Goal: Navigation & Orientation: Understand site structure

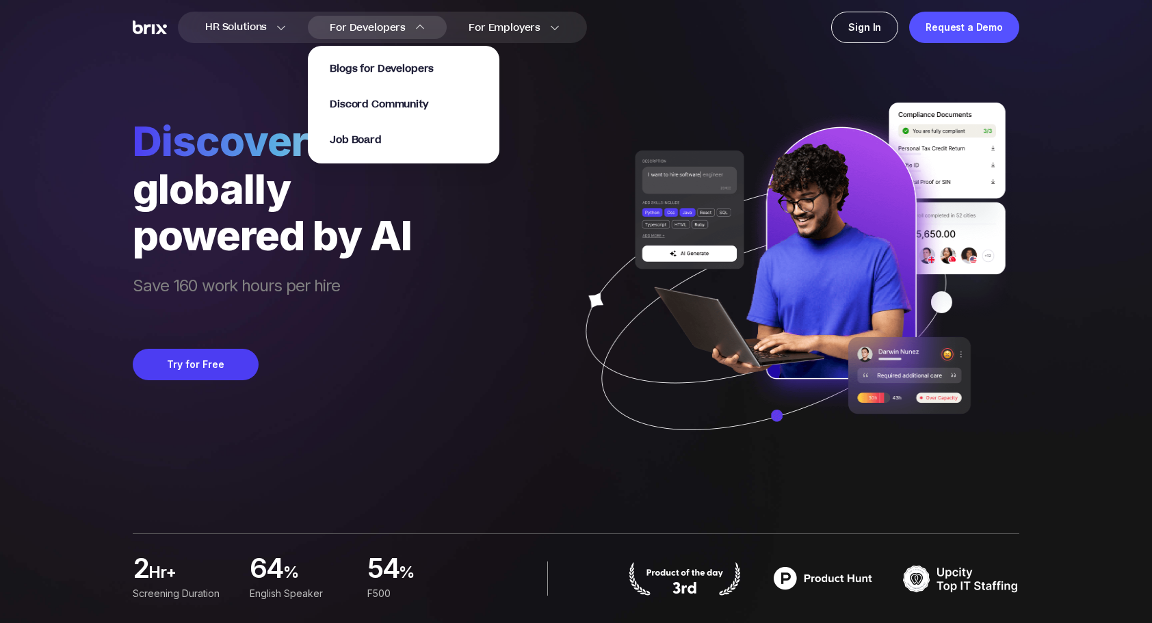
click at [396, 25] on span "For Developers" at bounding box center [368, 28] width 76 height 14
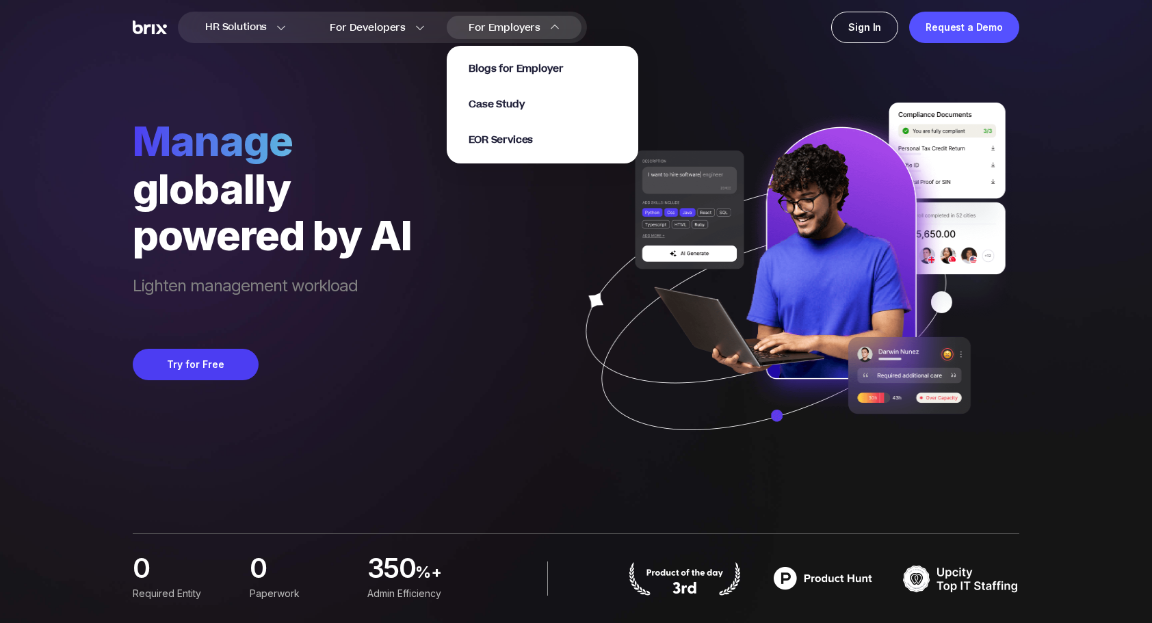
click at [553, 29] on img at bounding box center [555, 28] width 10 height 10
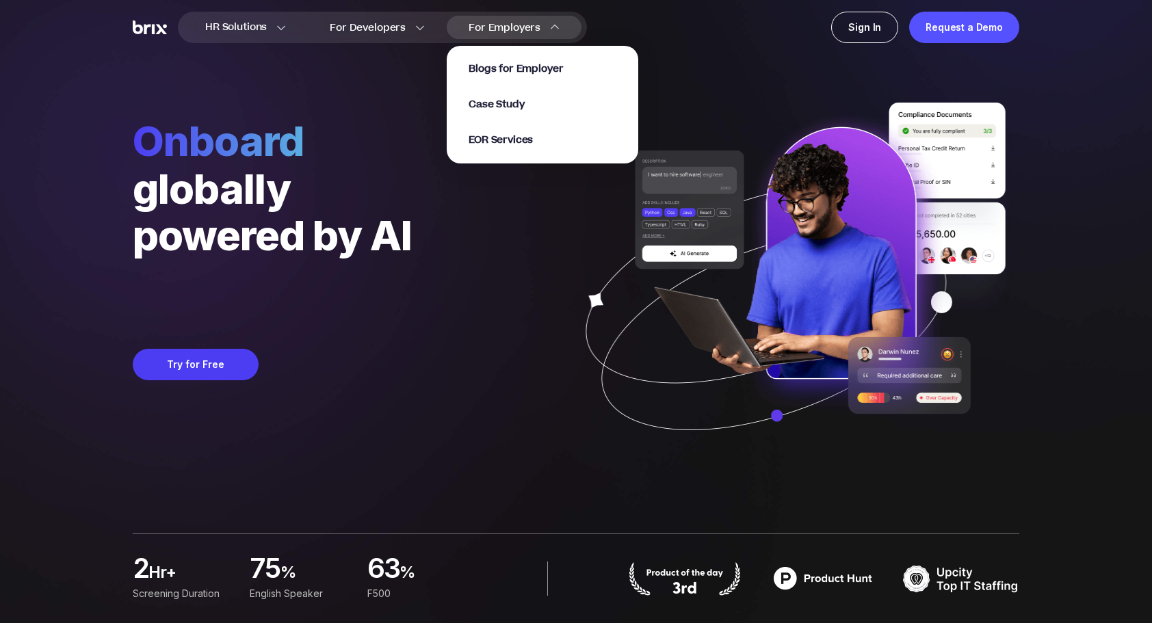
drag, startPoint x: 506, startPoint y: 23, endPoint x: 505, endPoint y: 58, distance: 35.6
click at [506, 23] on span "For Employers" at bounding box center [505, 28] width 72 height 14
click at [507, 81] on div "Blogs for Employer Case Study EOR Services" at bounding box center [543, 104] width 148 height 85
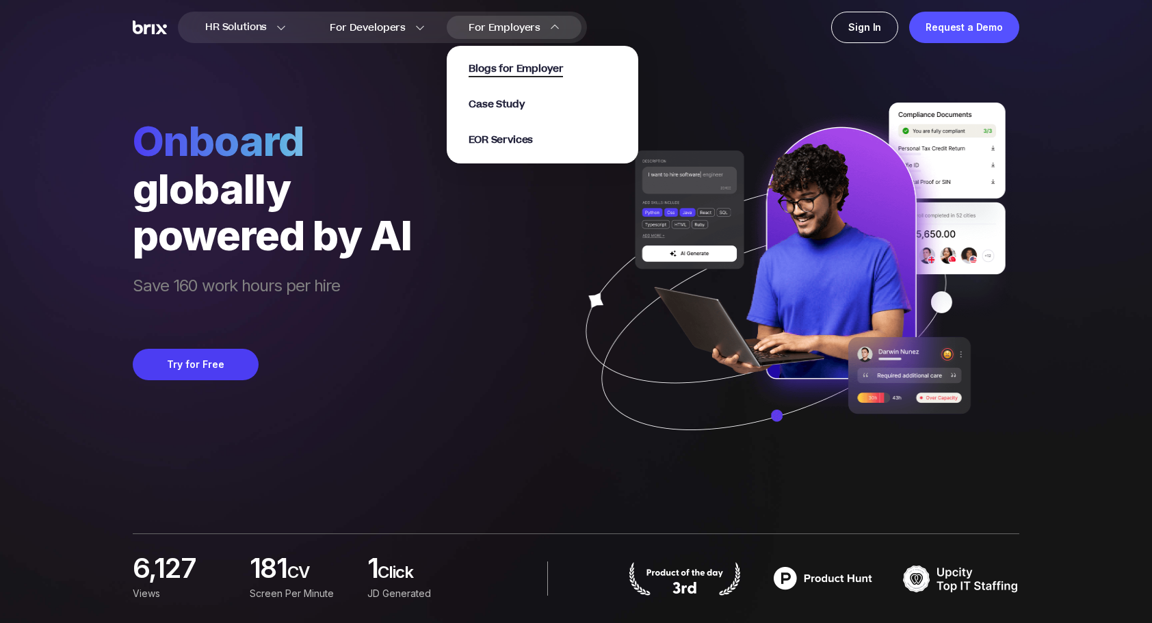
click at [508, 70] on span "Blogs for Employer" at bounding box center [516, 70] width 94 height 16
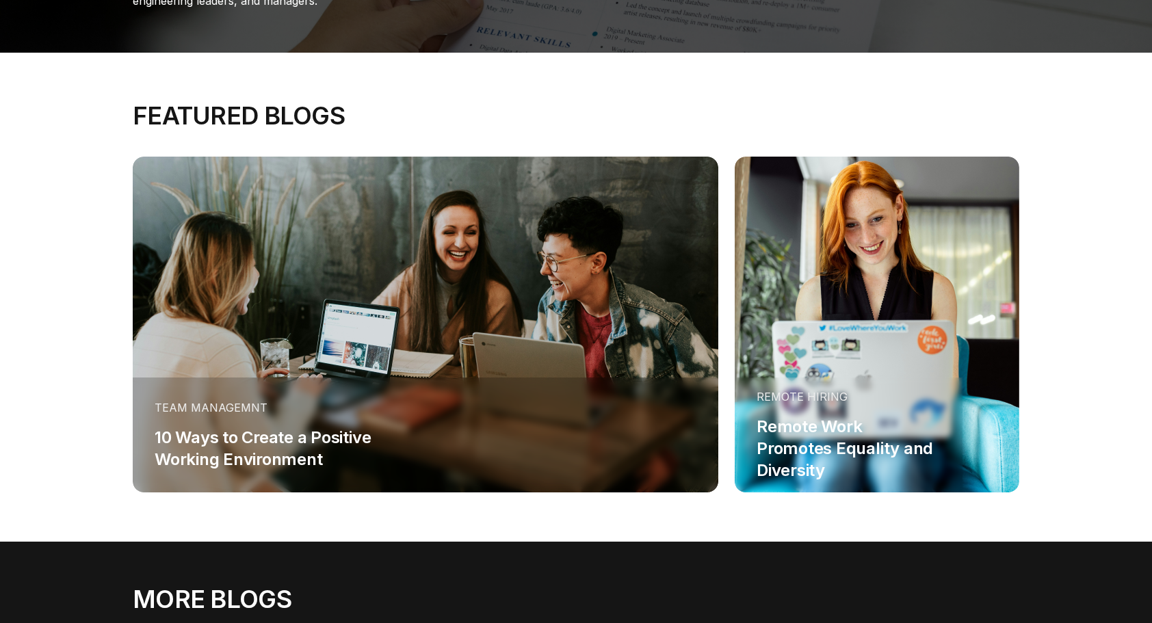
scroll to position [205, 0]
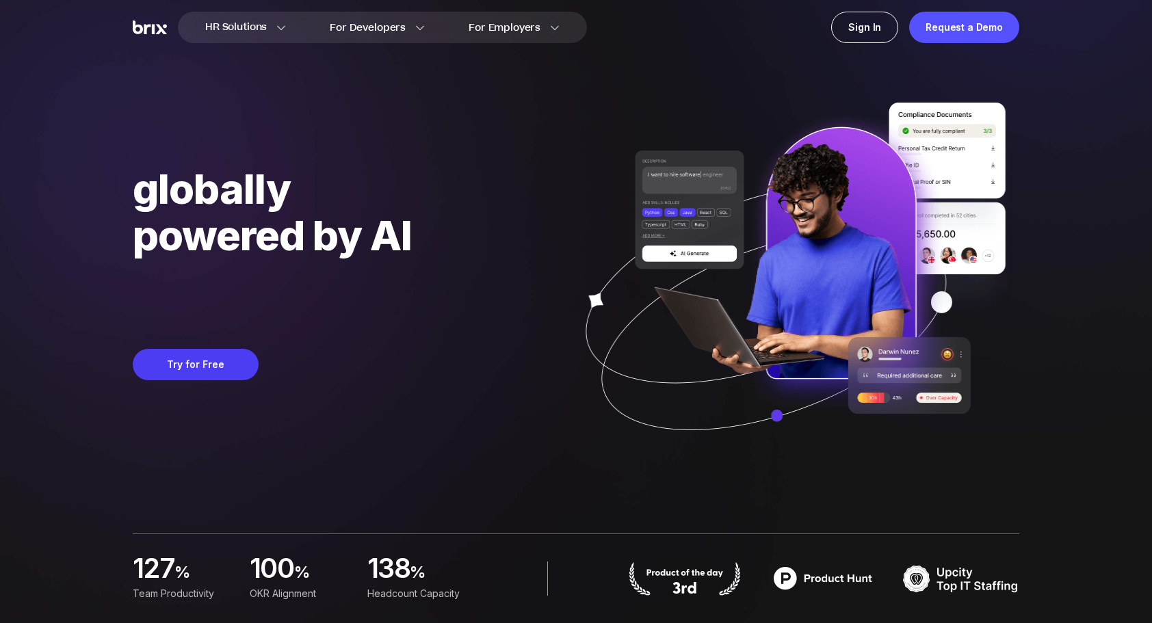
drag, startPoint x: 765, startPoint y: 50, endPoint x: 470, endPoint y: 131, distance: 305.8
click at [470, 131] on div "hire globally powered by AI Lighten management workload Try for Free" at bounding box center [576, 235] width 886 height 471
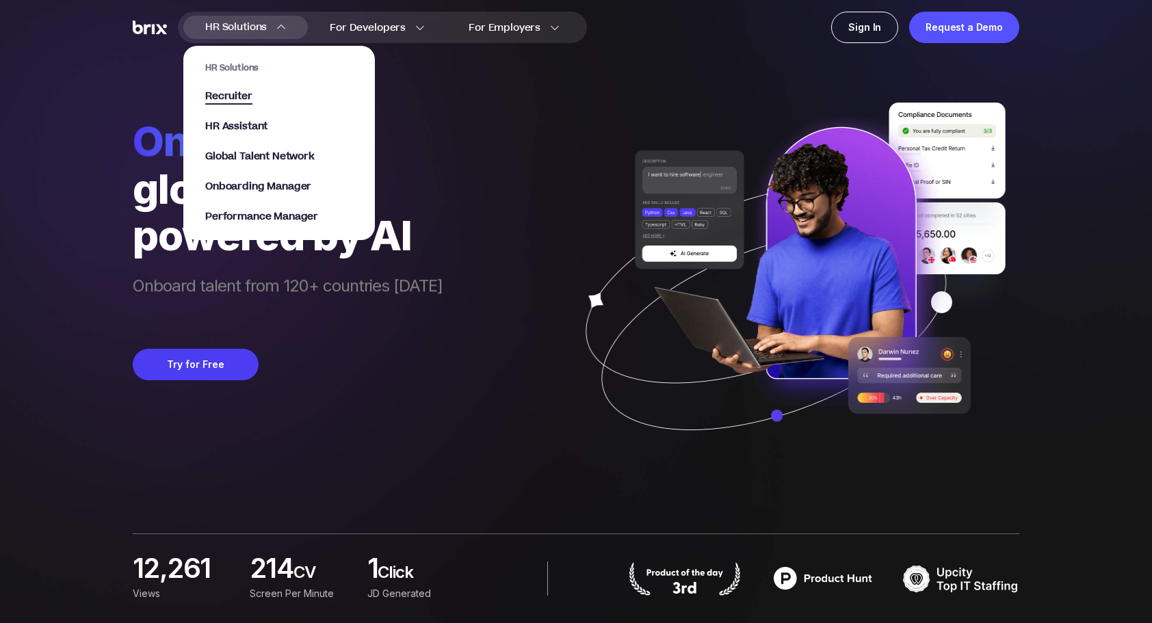
click at [229, 98] on span "Recruiter" at bounding box center [228, 97] width 47 height 16
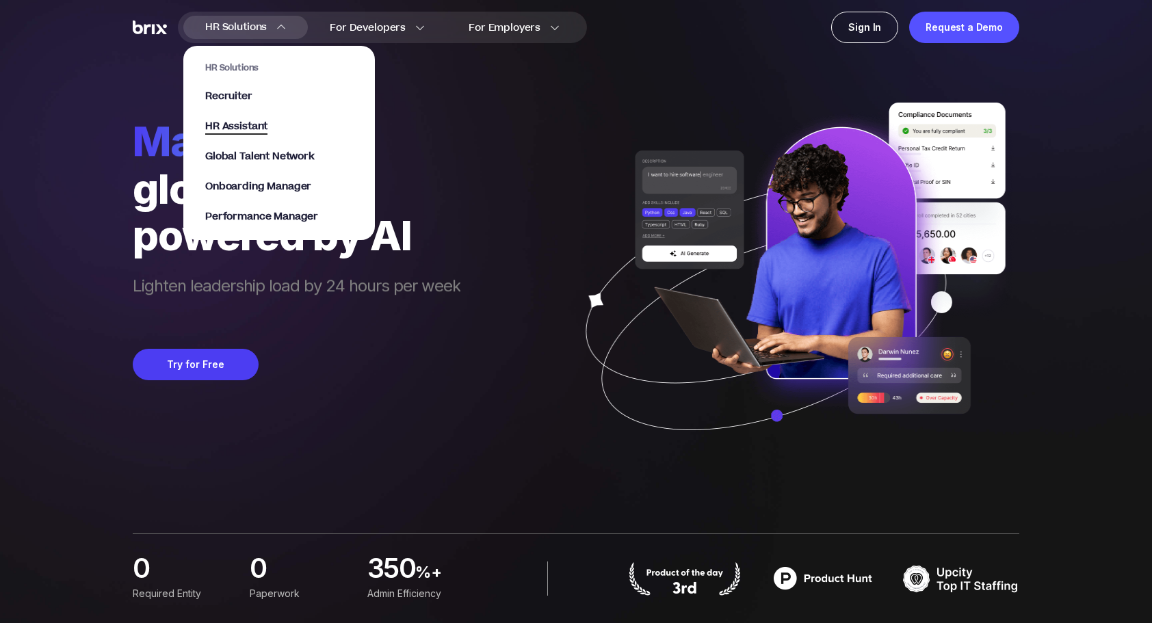
click at [246, 125] on span "HR Assistant" at bounding box center [236, 127] width 62 height 16
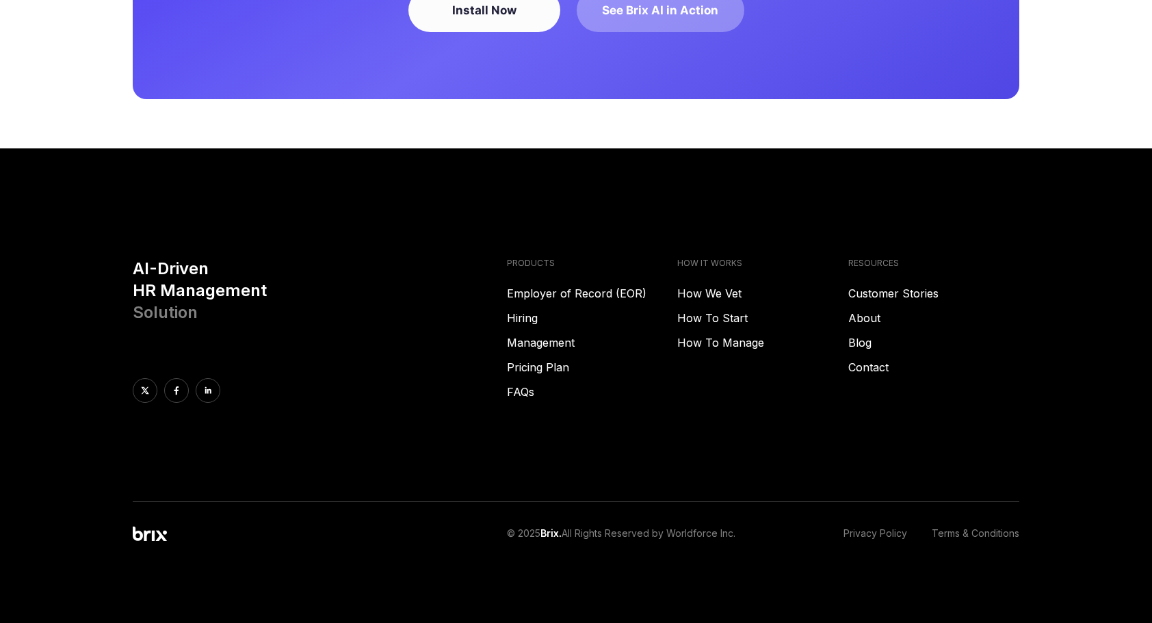
scroll to position [3747, 0]
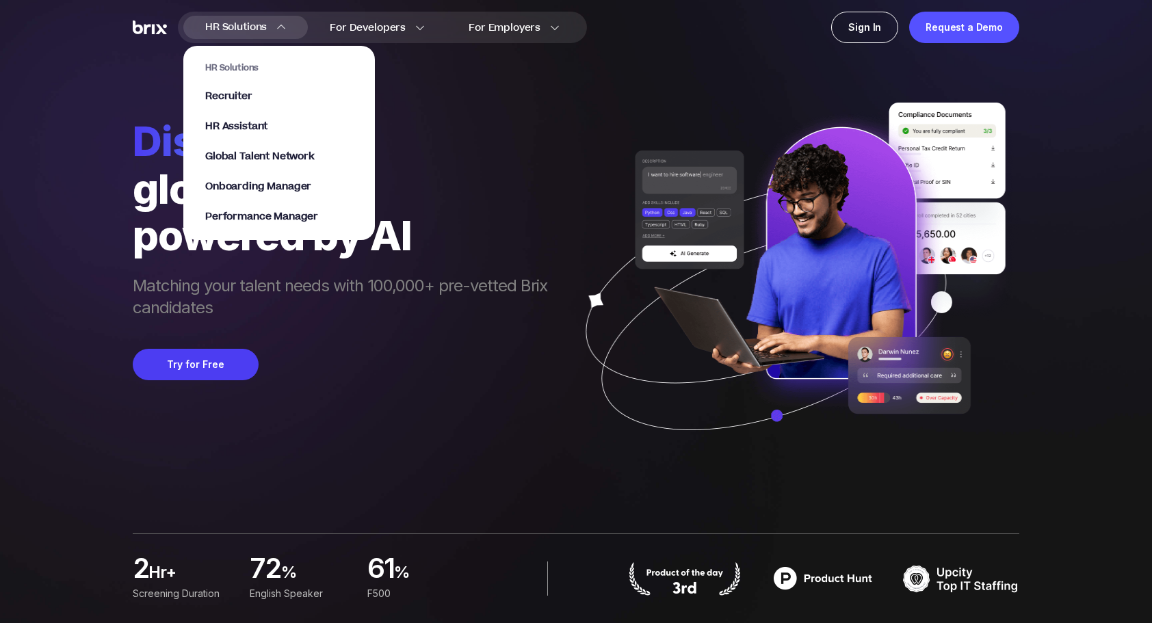
click at [252, 30] on span "HR Solutions" at bounding box center [236, 27] width 62 height 22
click at [235, 159] on span "Global Talent Network" at bounding box center [259, 157] width 109 height 16
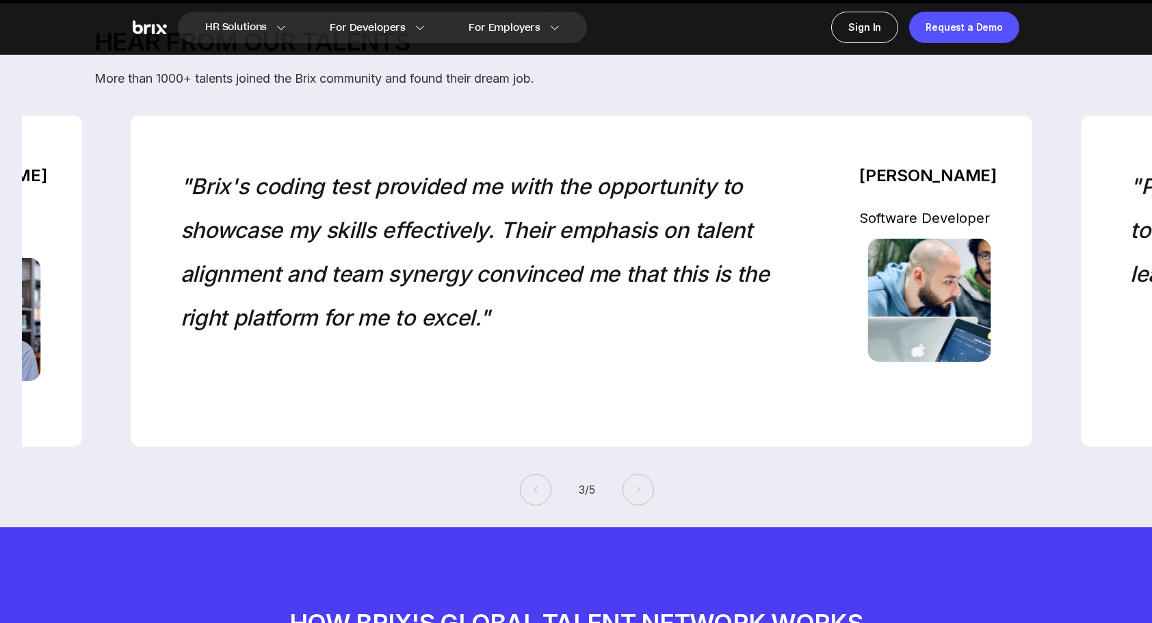
scroll to position [3283, 0]
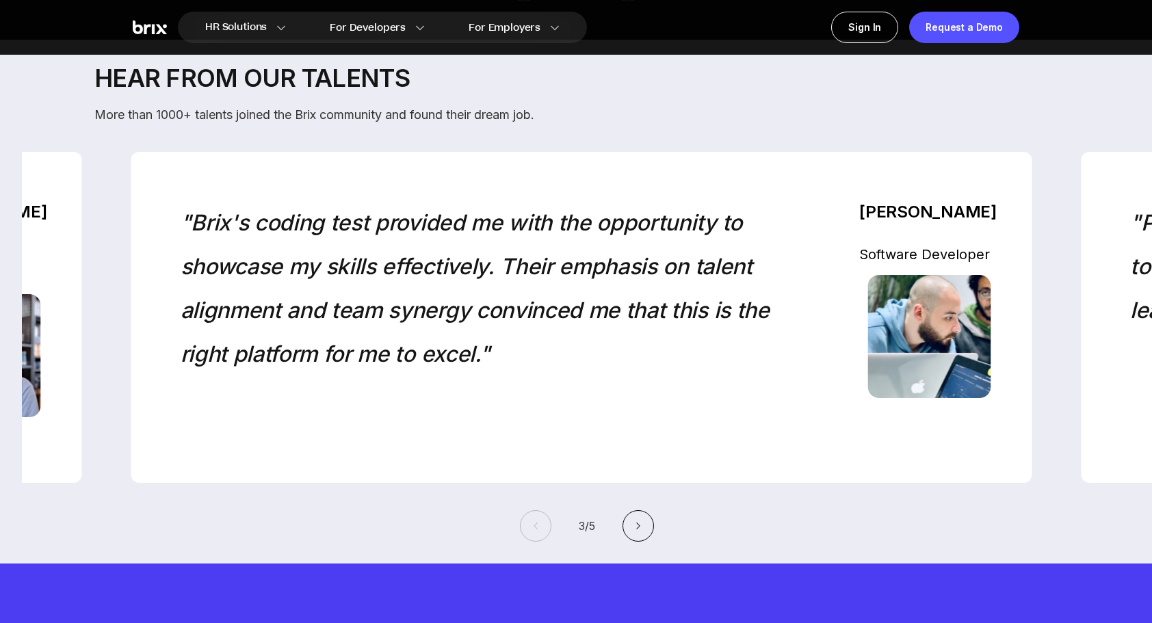
click at [643, 525] on icon at bounding box center [638, 526] width 10 height 10
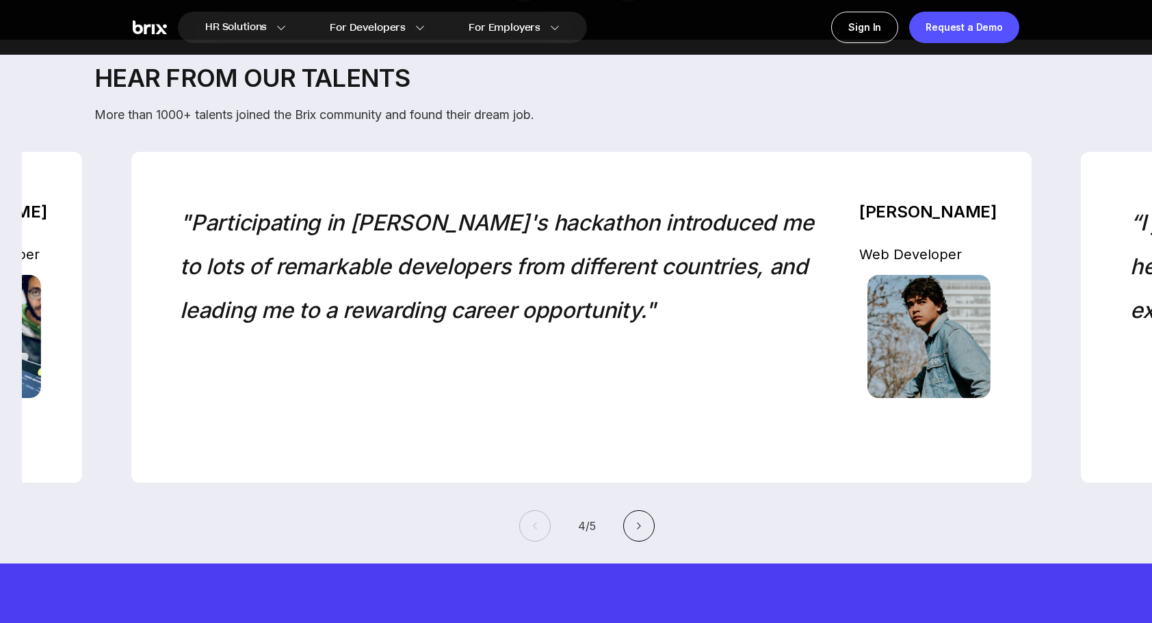
click at [644, 525] on icon at bounding box center [639, 526] width 10 height 10
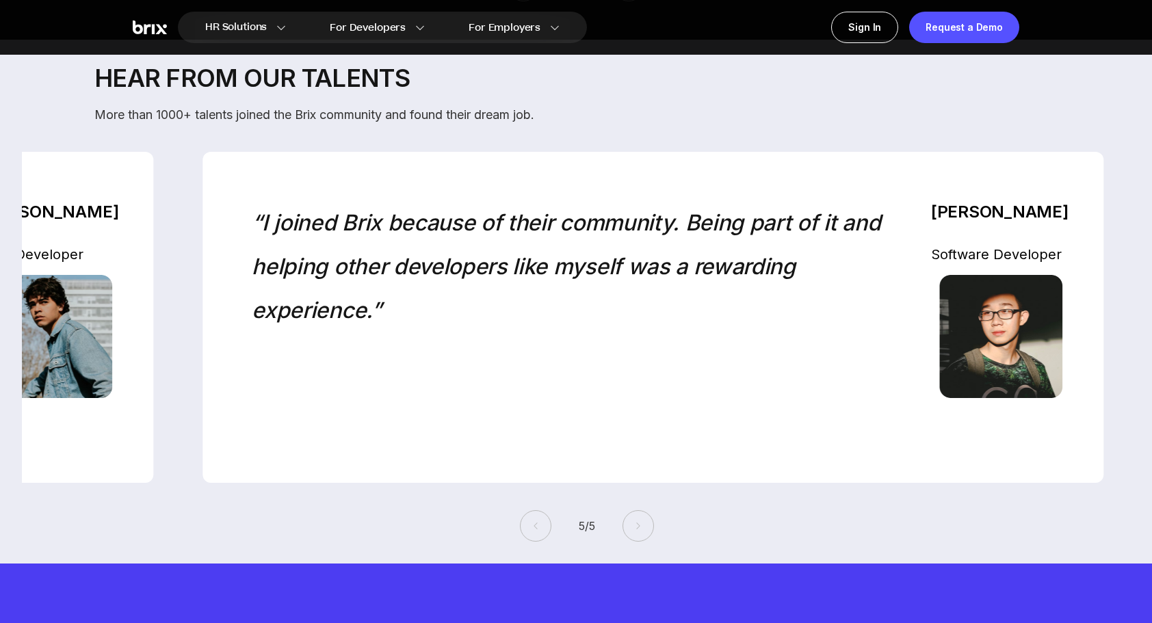
click at [643, 525] on icon at bounding box center [638, 526] width 10 height 10
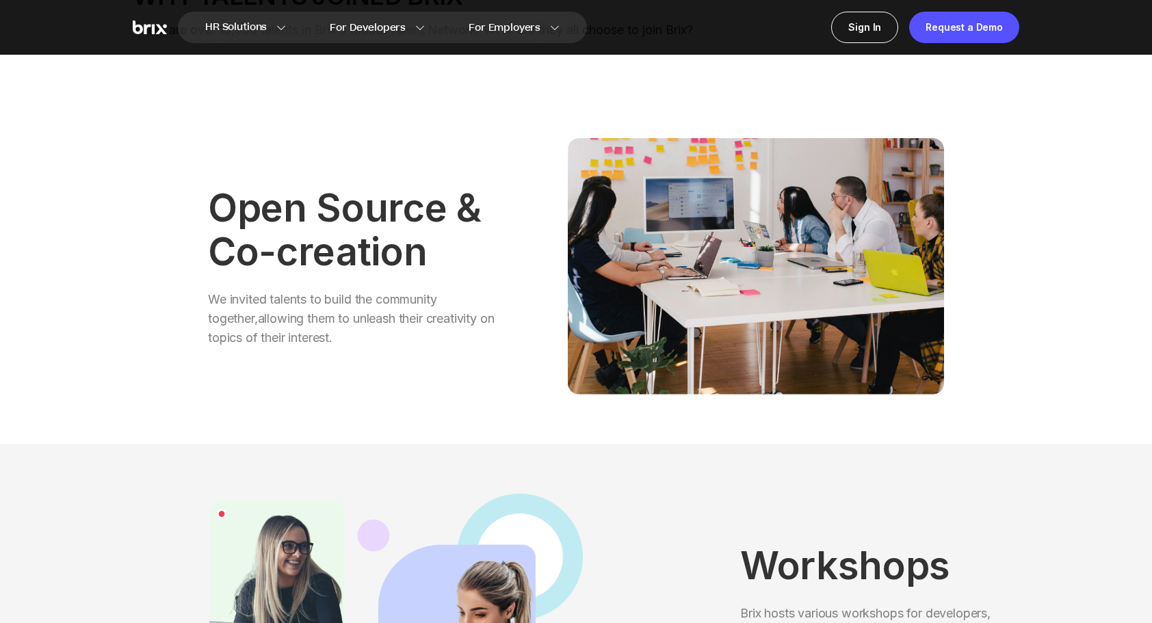
scroll to position [479, 0]
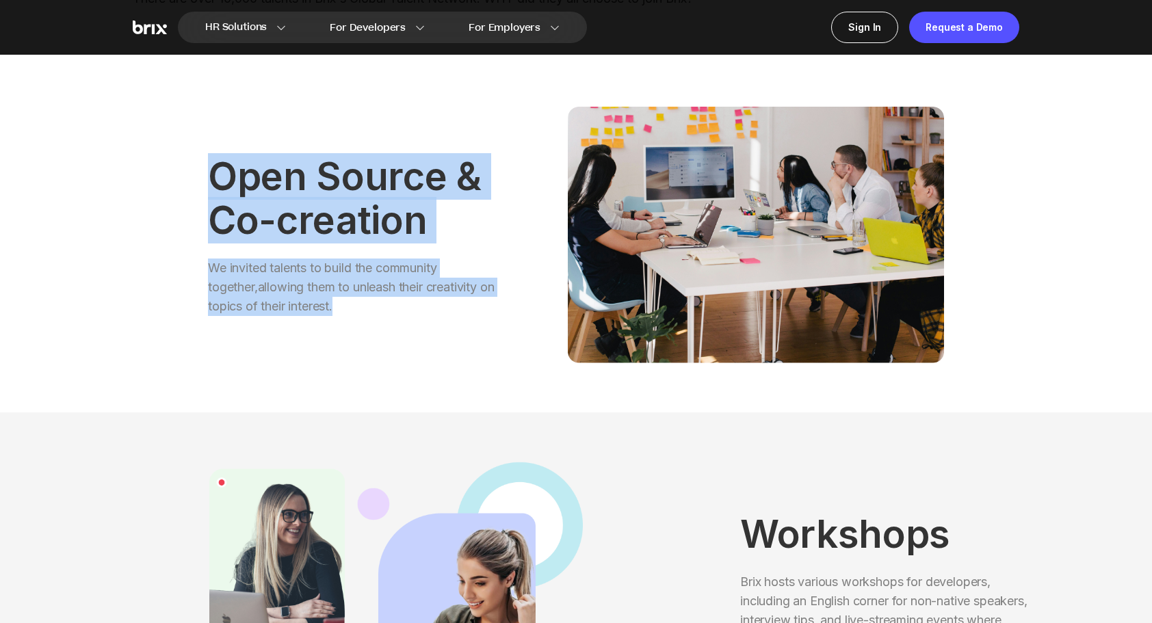
drag, startPoint x: 193, startPoint y: 144, endPoint x: 476, endPoint y: 347, distance: 348.1
click at [476, 347] on div "Open Source & Co-creation We invited talents to build the community together,al…" at bounding box center [576, 234] width 886 height 355
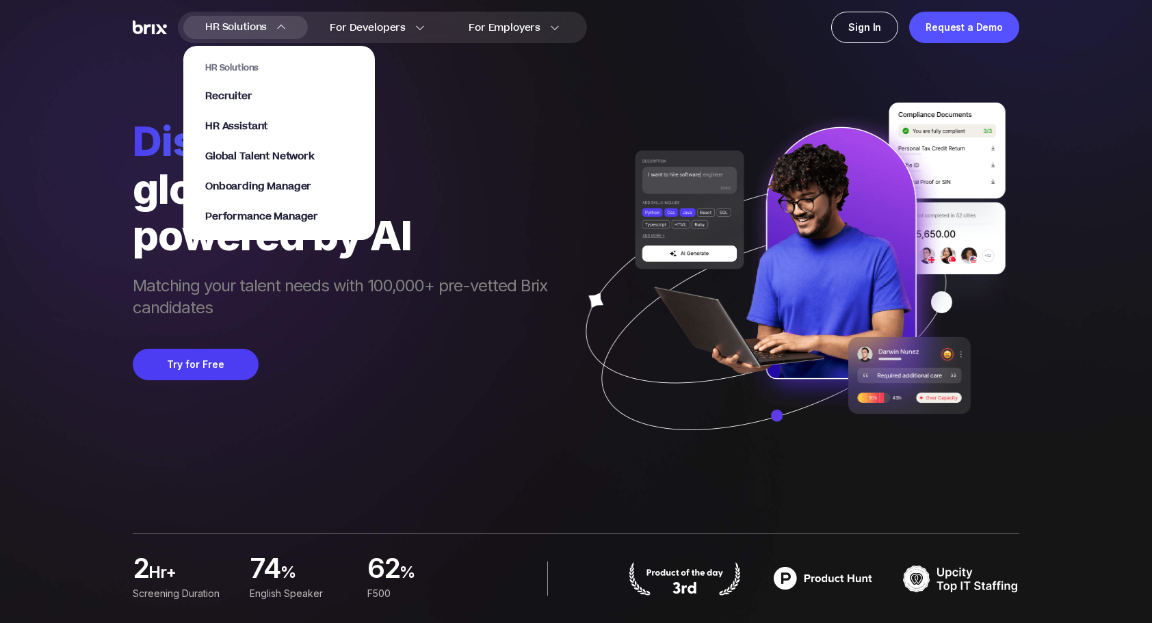
click at [248, 27] on span "HR Solutions" at bounding box center [236, 27] width 62 height 22
click at [238, 184] on span "Onboarding Manager" at bounding box center [258, 187] width 106 height 16
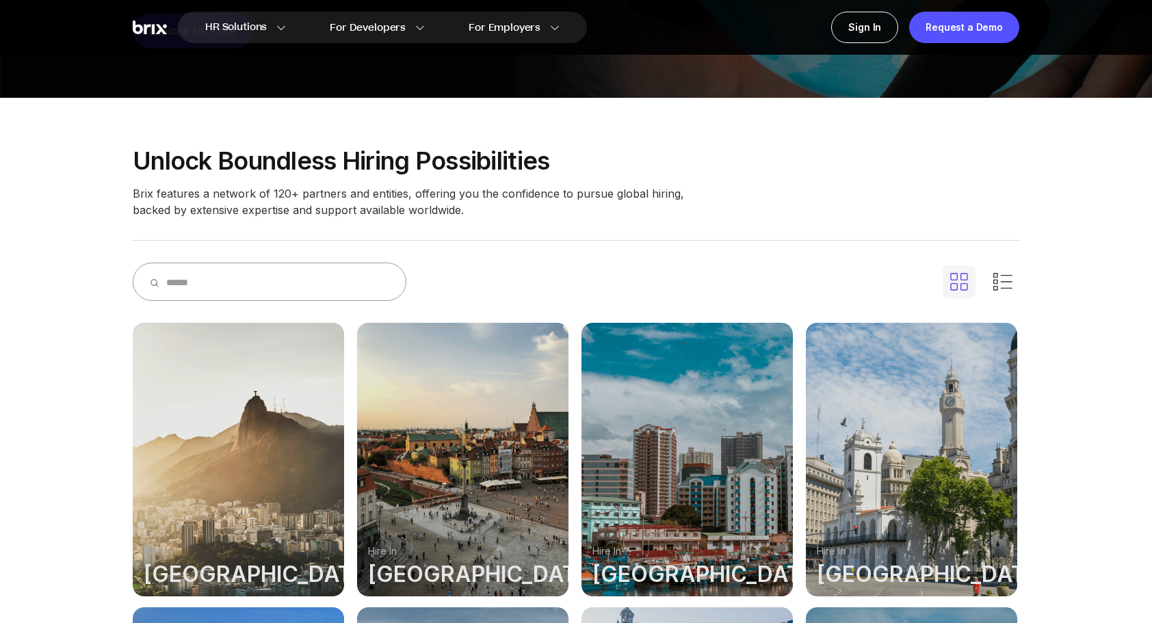
scroll to position [274, 0]
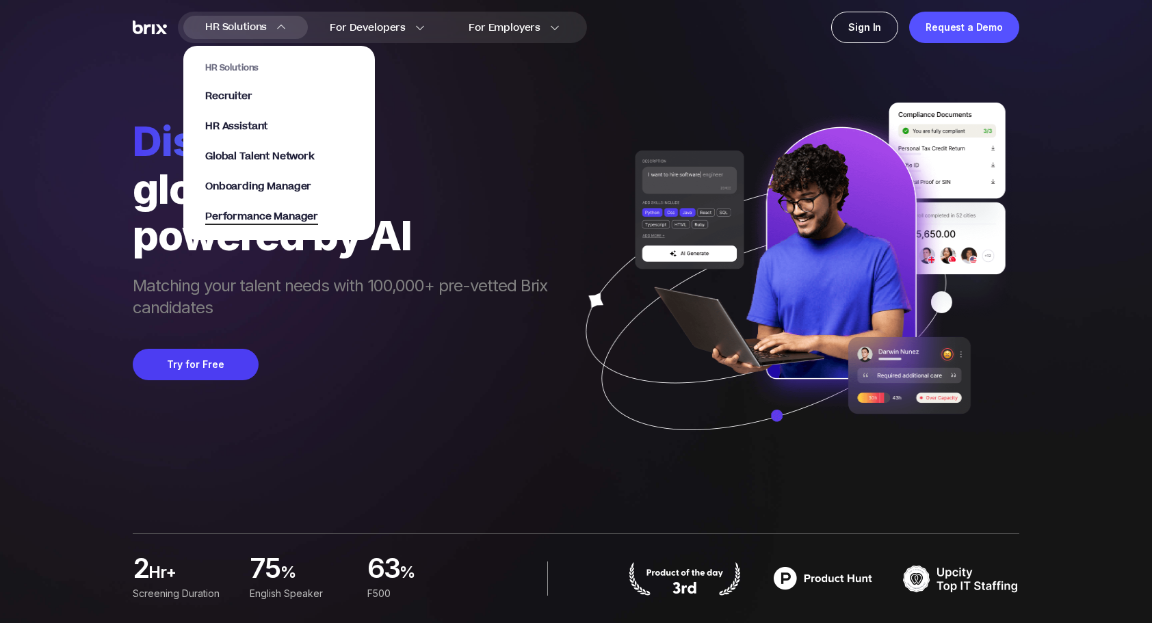
click at [242, 214] on span "Performance Manager" at bounding box center [261, 217] width 113 height 16
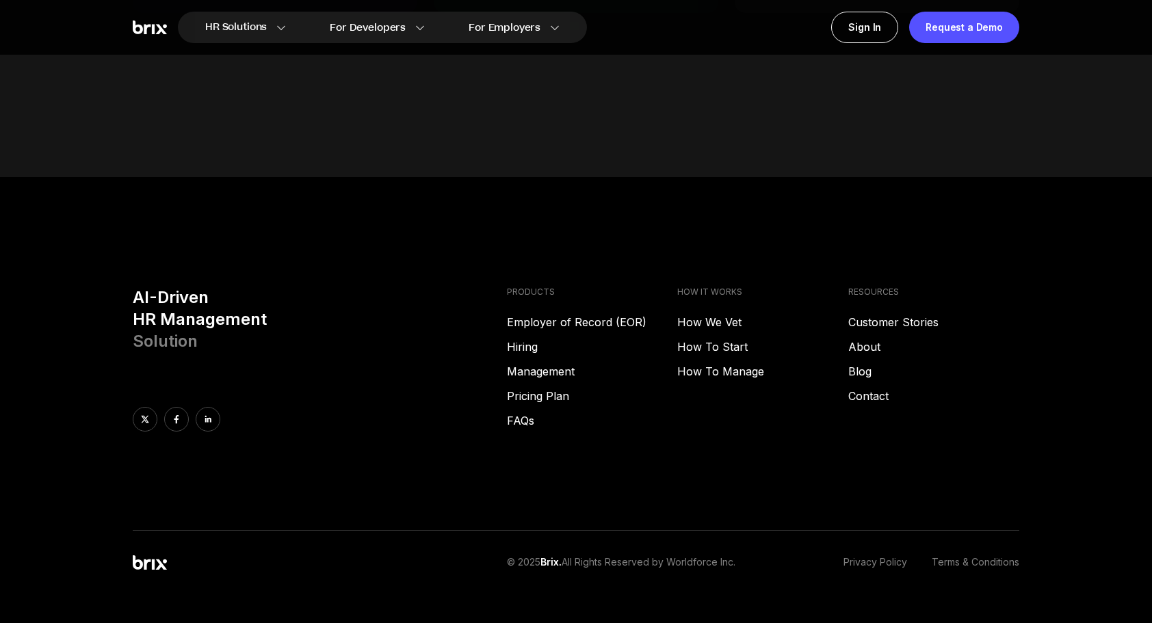
scroll to position [5756, 0]
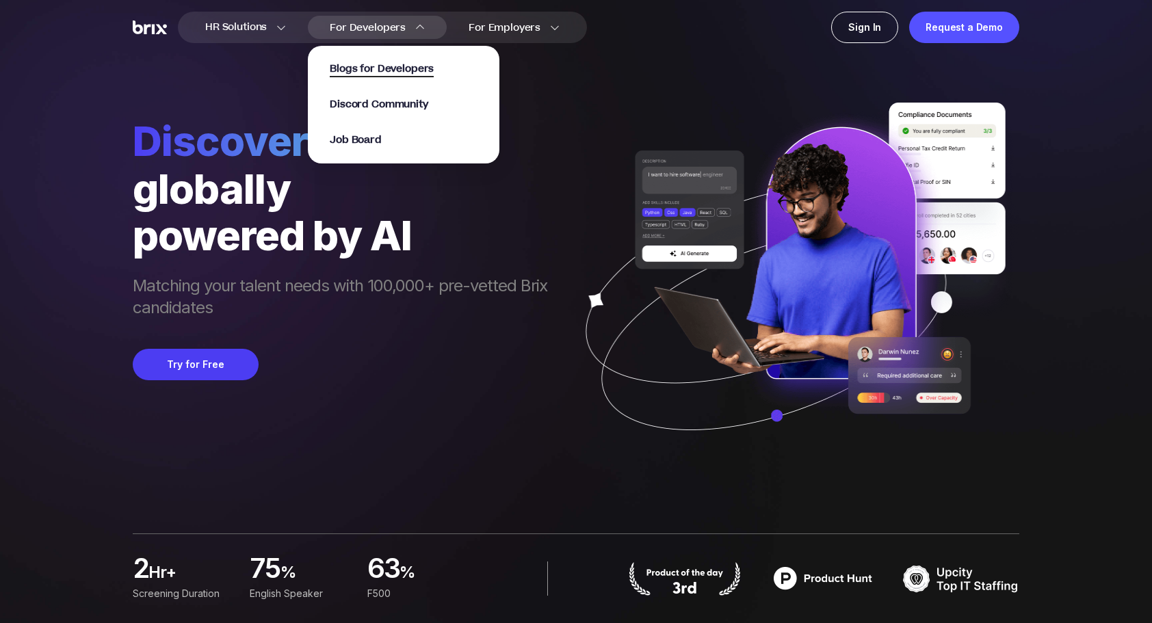
click at [367, 72] on span "Blogs for Developers" at bounding box center [382, 70] width 104 height 16
click at [378, 109] on span "Discord Community" at bounding box center [379, 105] width 98 height 16
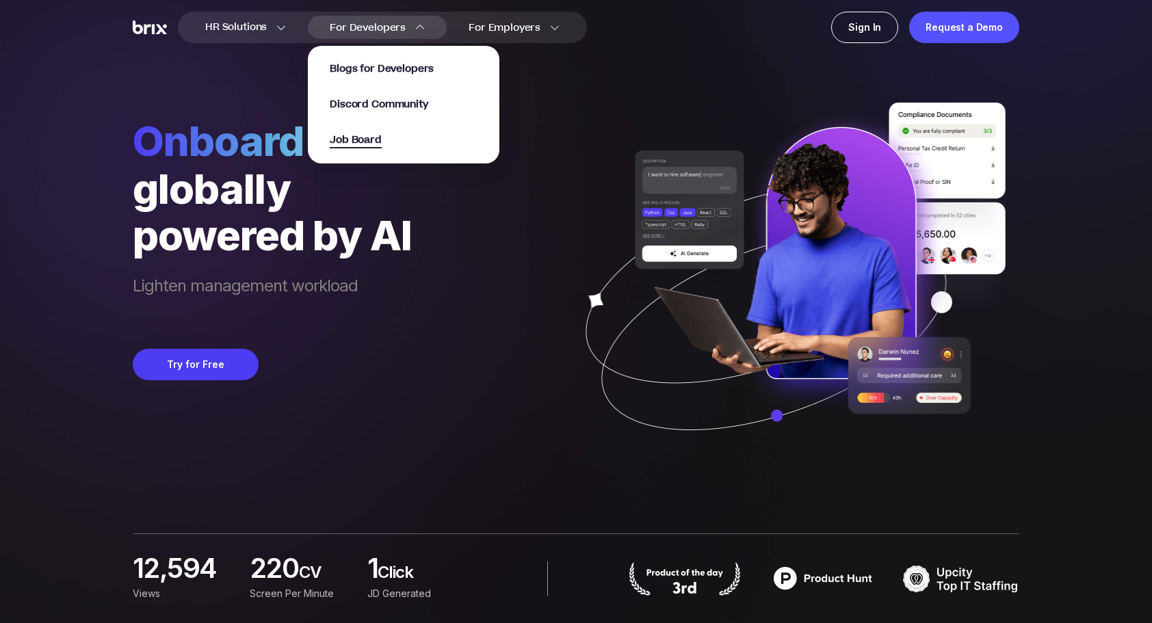
click at [341, 137] on span "Job Board" at bounding box center [356, 141] width 52 height 16
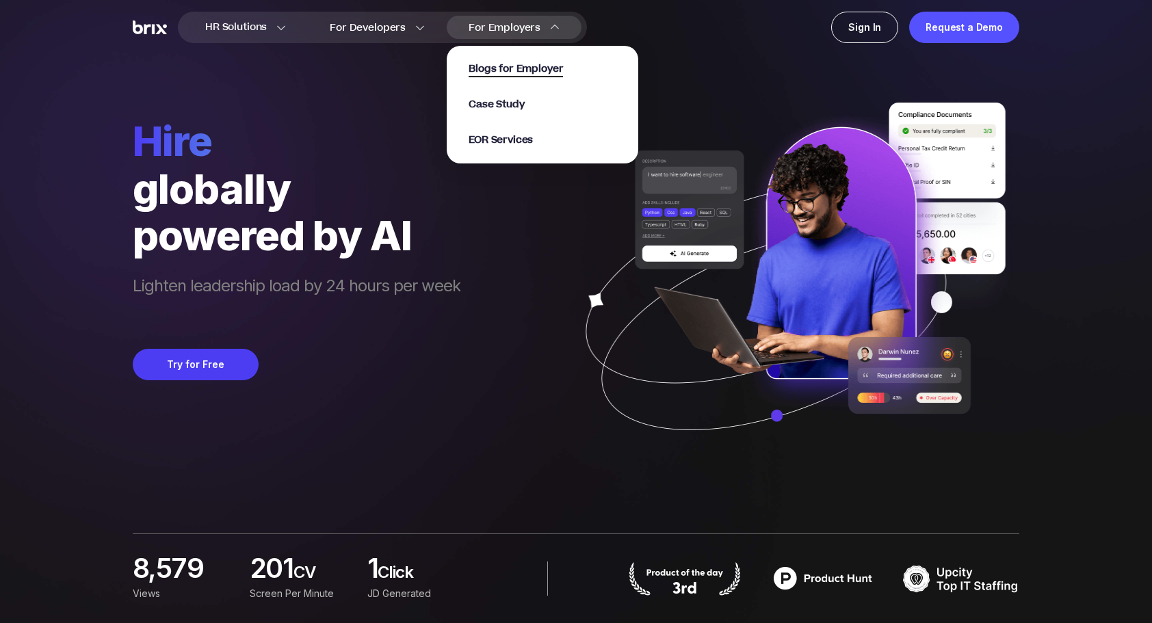
click at [498, 73] on span "Blogs for Employer" at bounding box center [516, 70] width 94 height 16
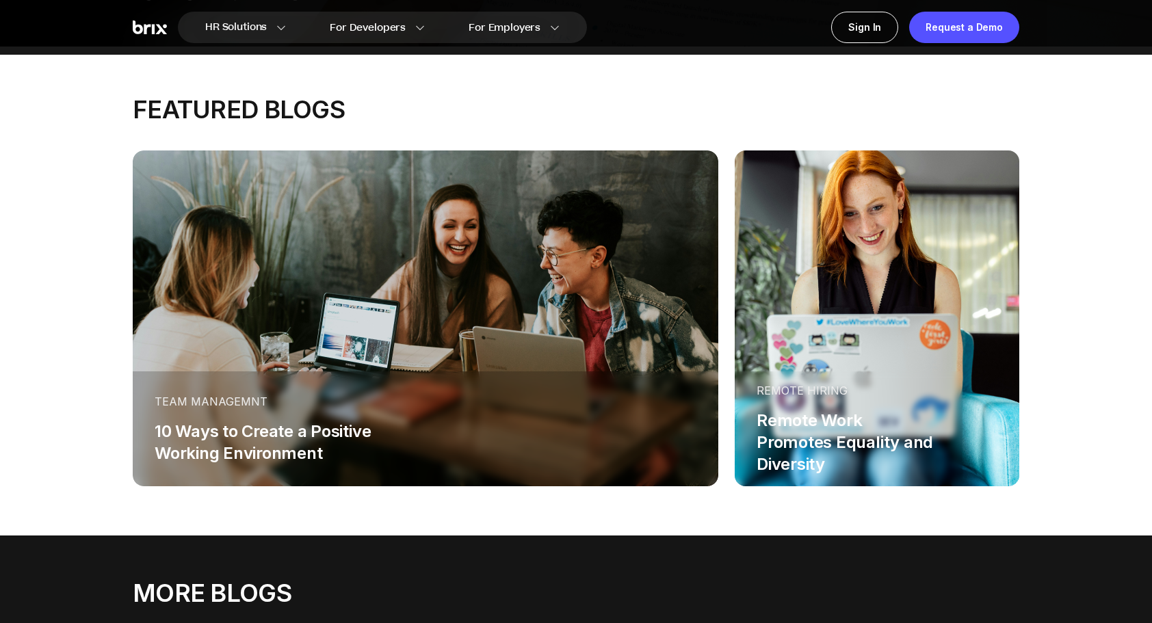
scroll to position [205, 0]
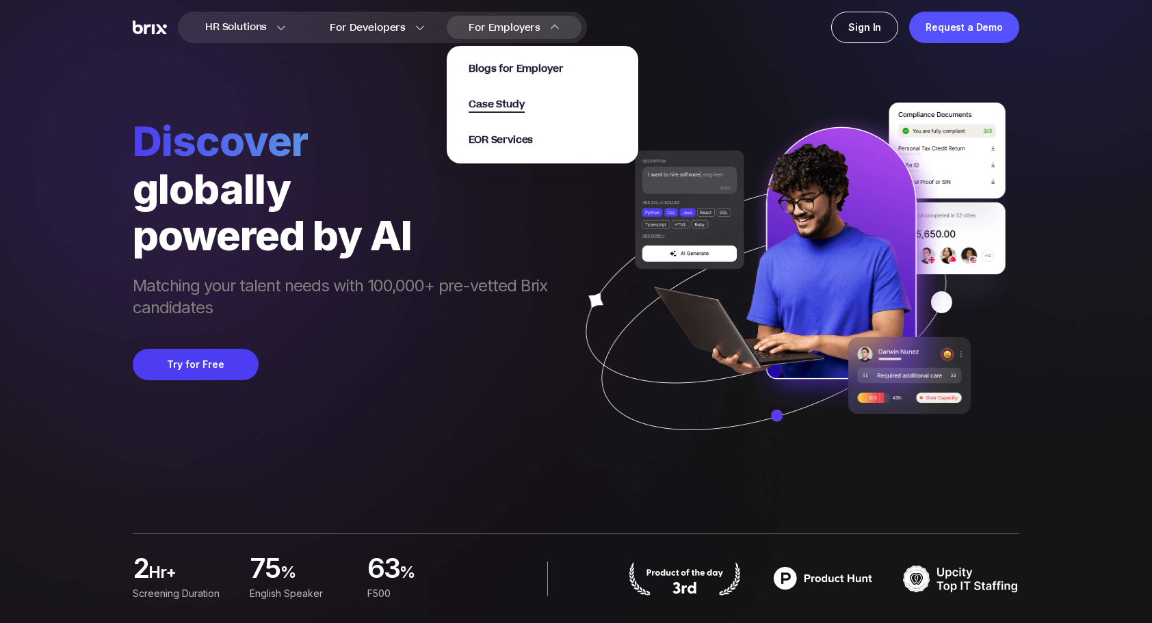
click at [501, 104] on span "Case Study" at bounding box center [497, 105] width 56 height 16
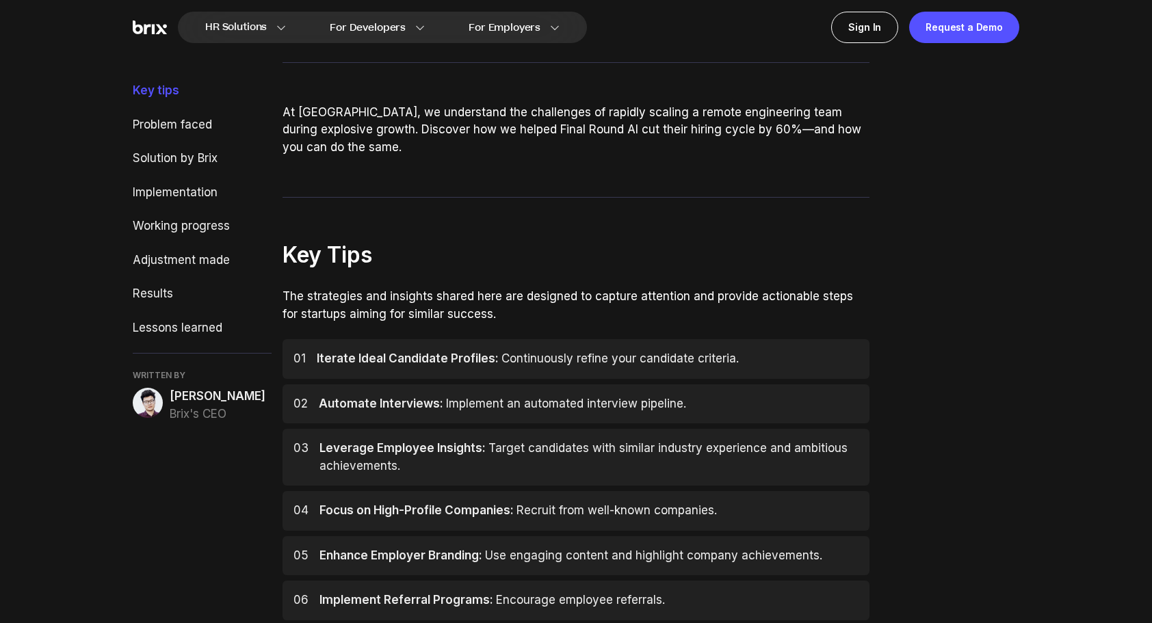
scroll to position [342, 0]
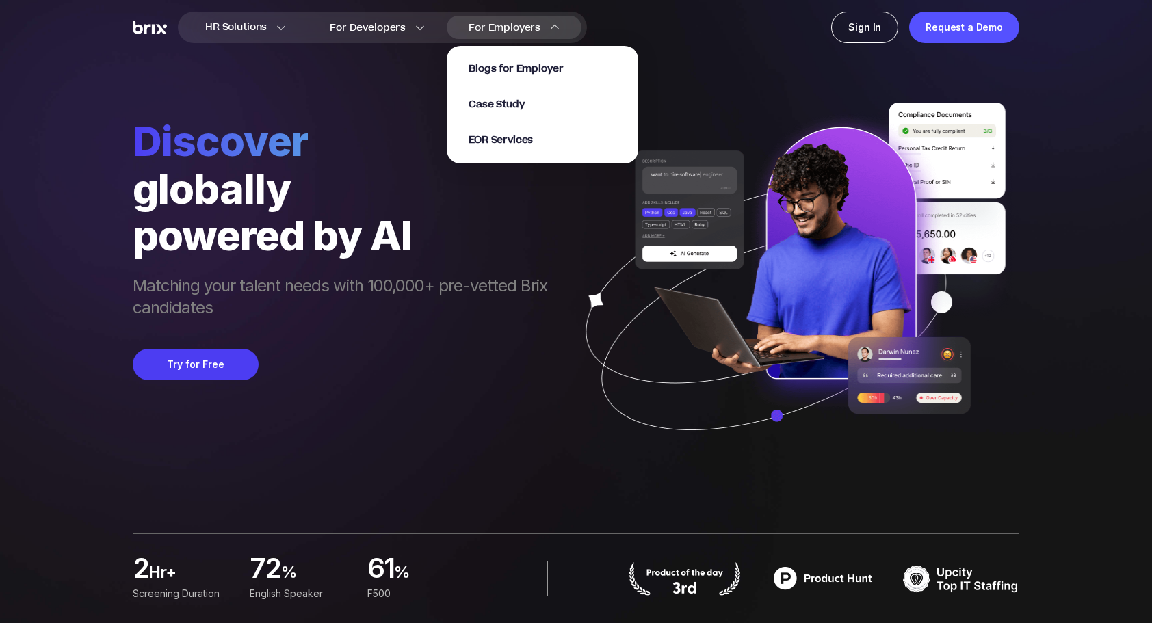
click at [530, 28] on span "For Employers" at bounding box center [505, 28] width 72 height 14
click at [500, 140] on span "EOR Services" at bounding box center [501, 141] width 64 height 16
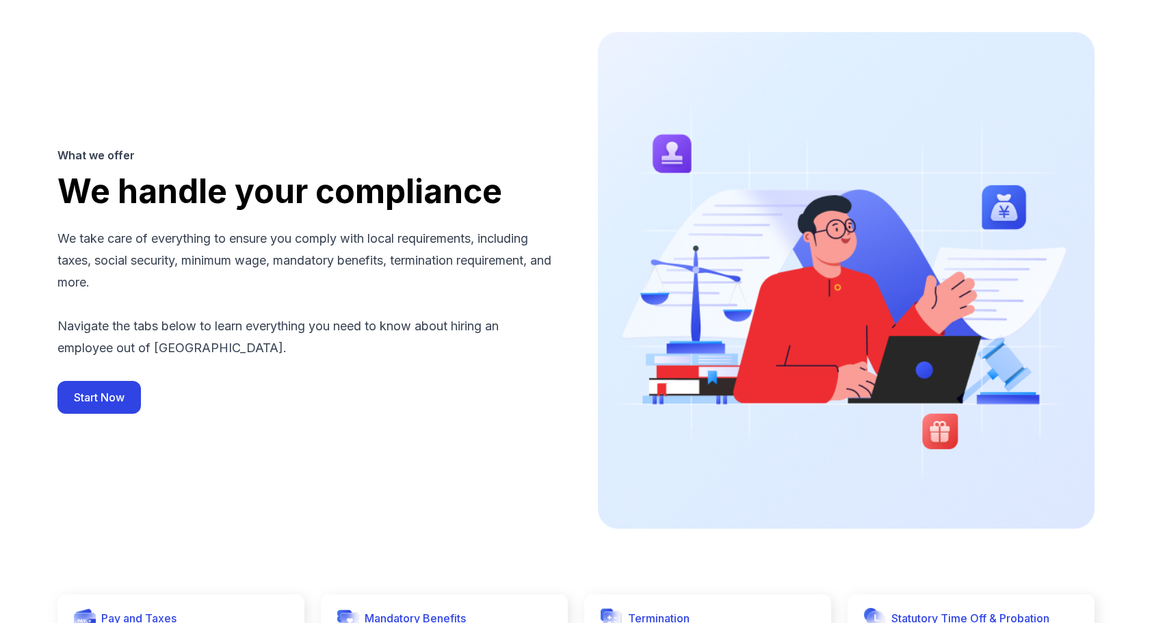
scroll to position [1094, 0]
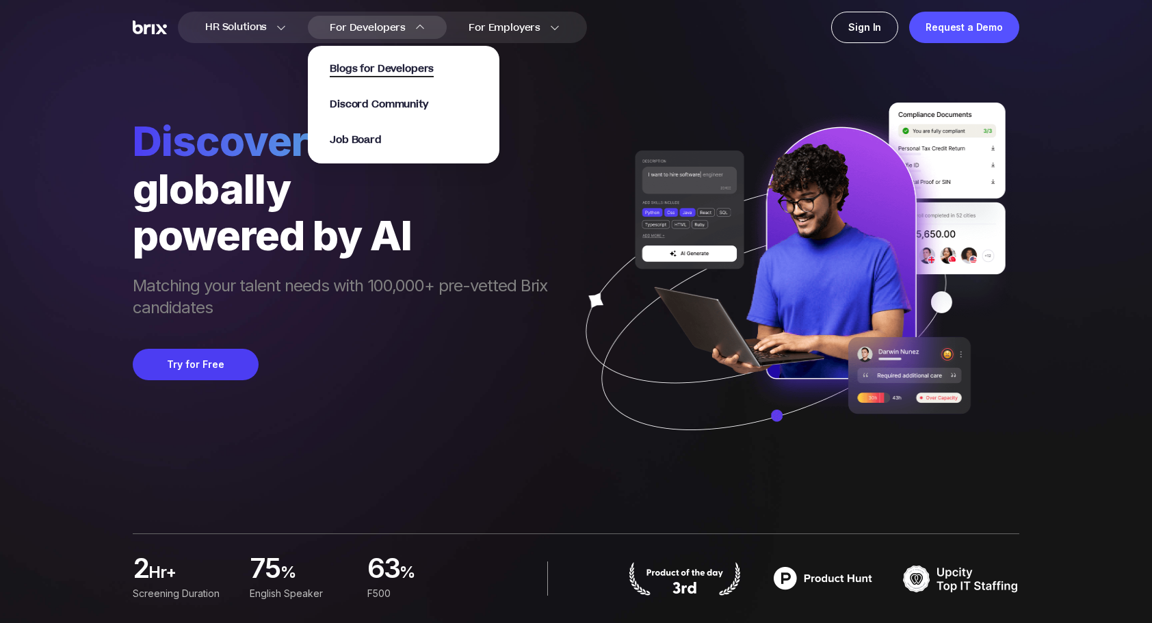
click at [361, 67] on span "Blogs for Developers" at bounding box center [382, 70] width 104 height 16
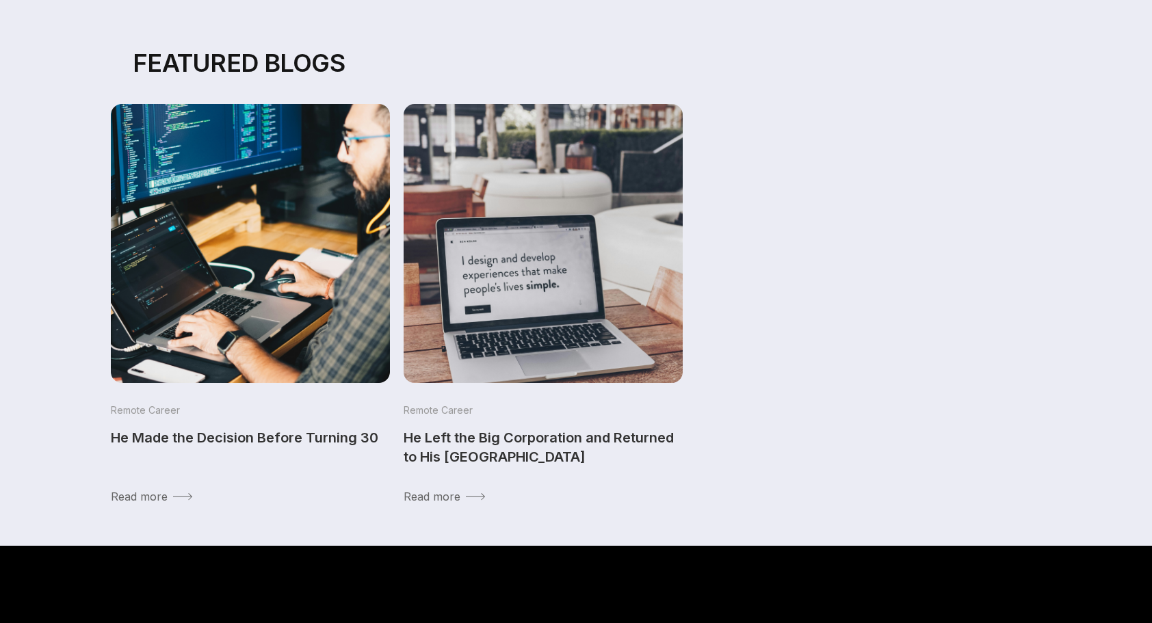
scroll to position [274, 0]
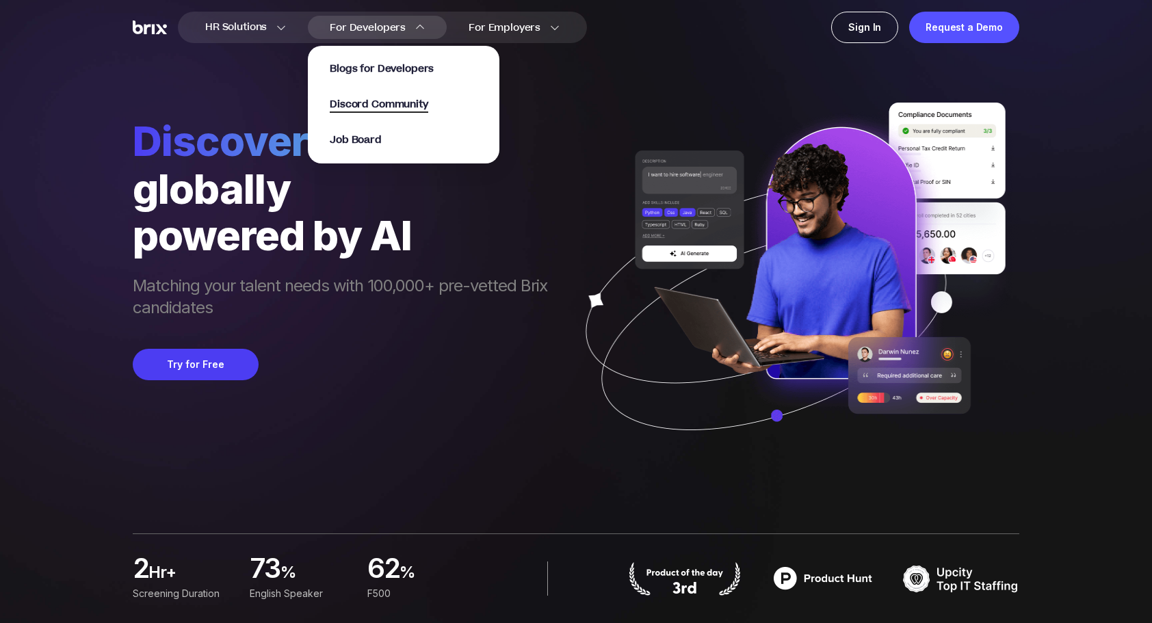
click at [364, 109] on span "Discord Community" at bounding box center [379, 105] width 98 height 16
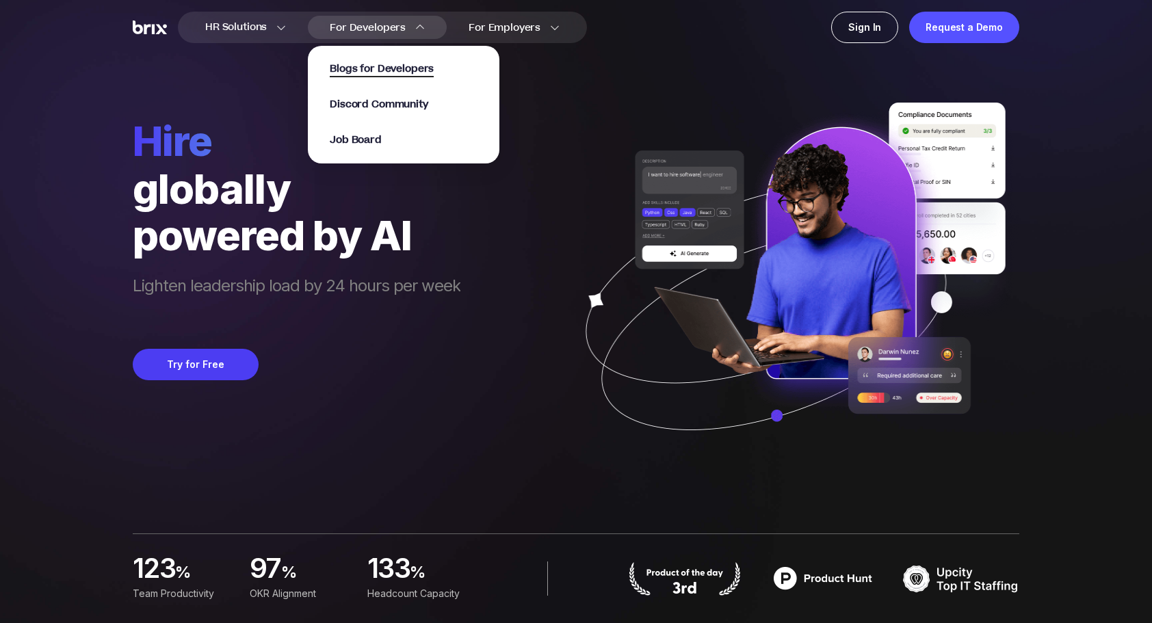
click at [360, 68] on span "Blogs for Developers" at bounding box center [382, 70] width 104 height 16
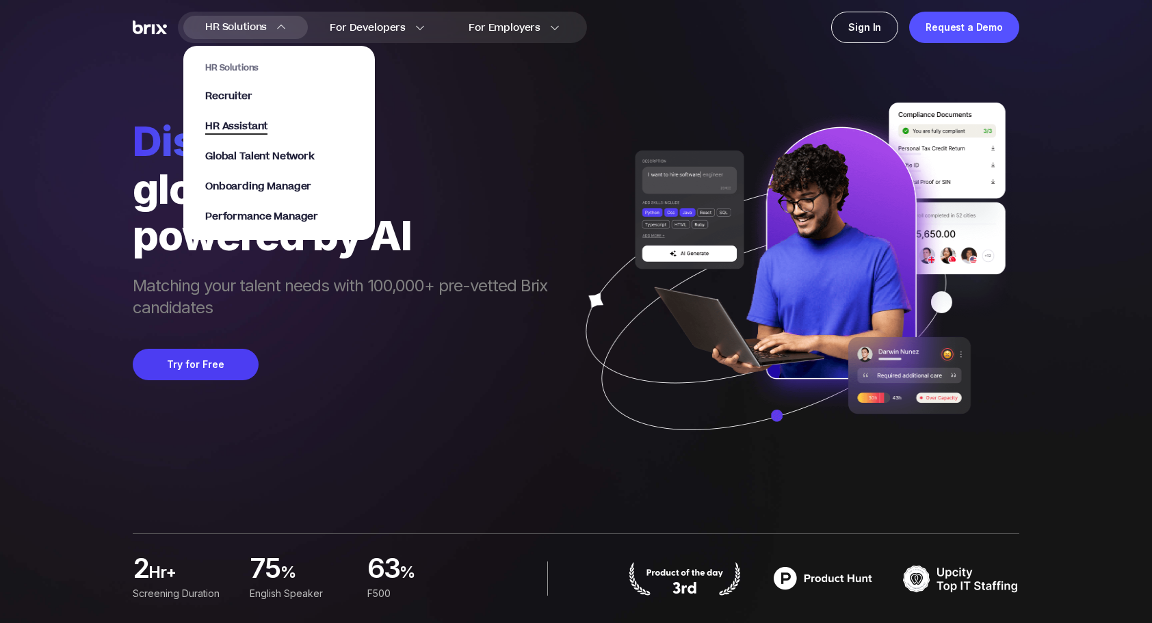
click at [241, 129] on span "HR Assistant" at bounding box center [236, 127] width 62 height 16
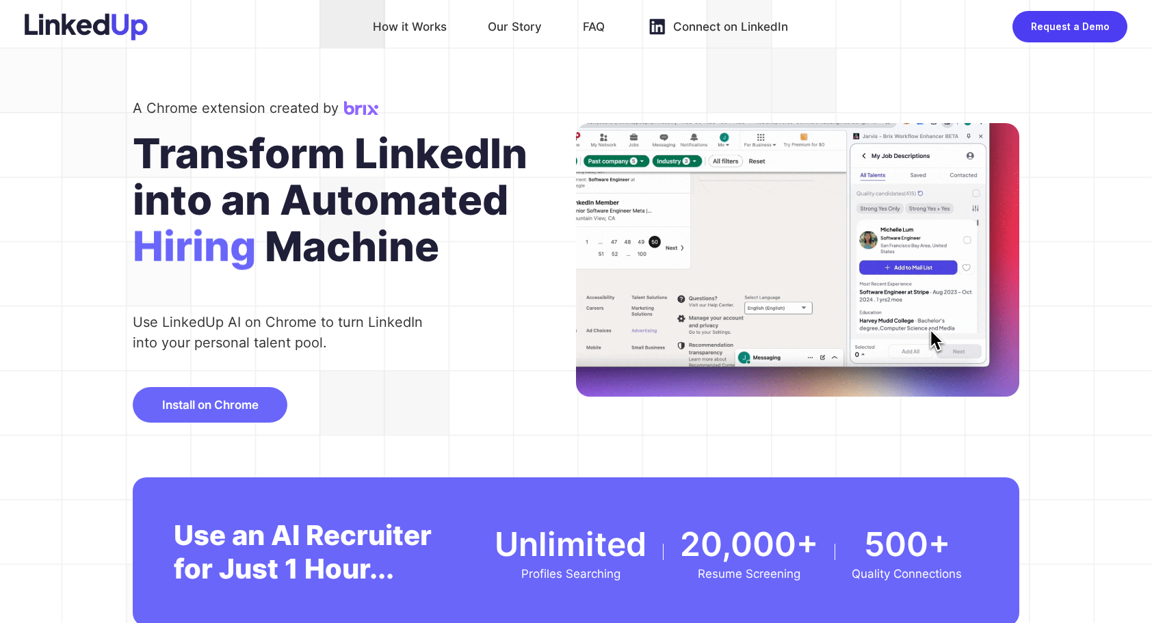
scroll to position [342, 0]
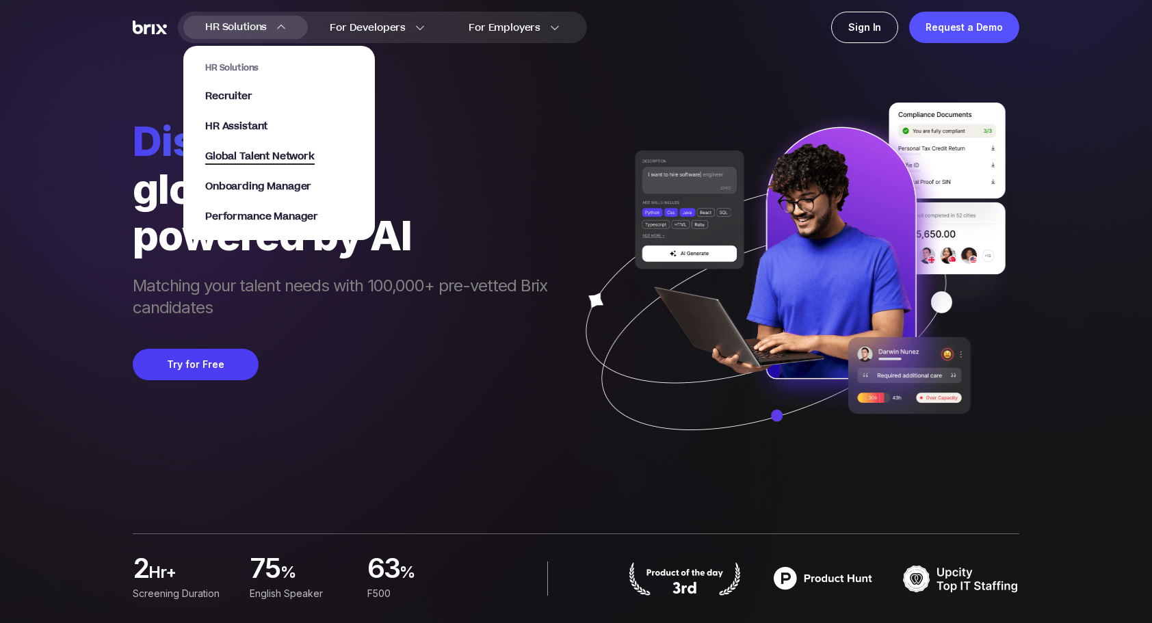
click at [244, 160] on span "Global Talent Network" at bounding box center [259, 157] width 109 height 16
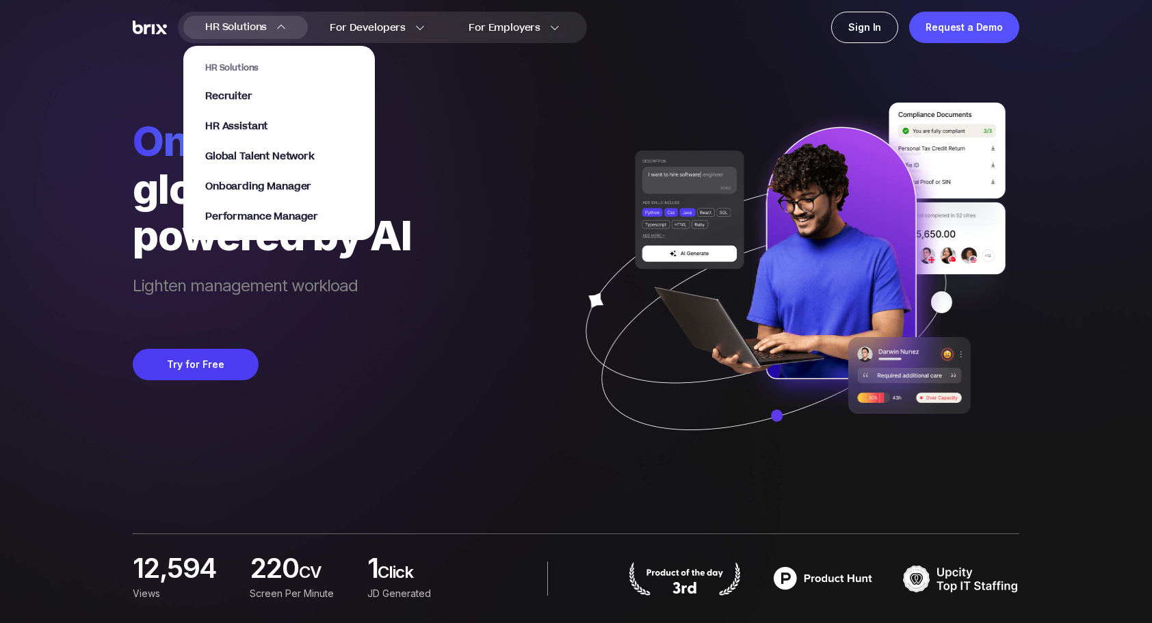
click at [256, 25] on span "HR Solutions" at bounding box center [236, 27] width 62 height 22
click at [233, 181] on span "Onboarding Manager" at bounding box center [258, 187] width 106 height 16
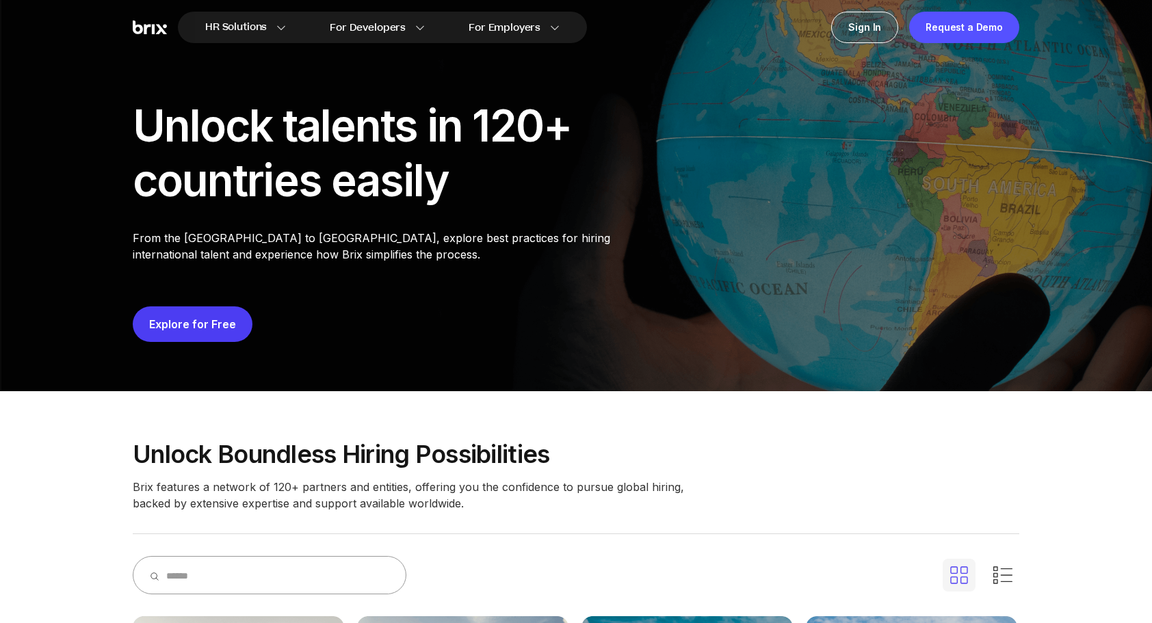
drag, startPoint x: 961, startPoint y: 231, endPoint x: 1047, endPoint y: 280, distance: 99.3
click at [1047, 280] on div "Unlock talents in 120+ countries easily From the [GEOGRAPHIC_DATA] to [GEOGRAPH…" at bounding box center [575, 223] width 985 height 337
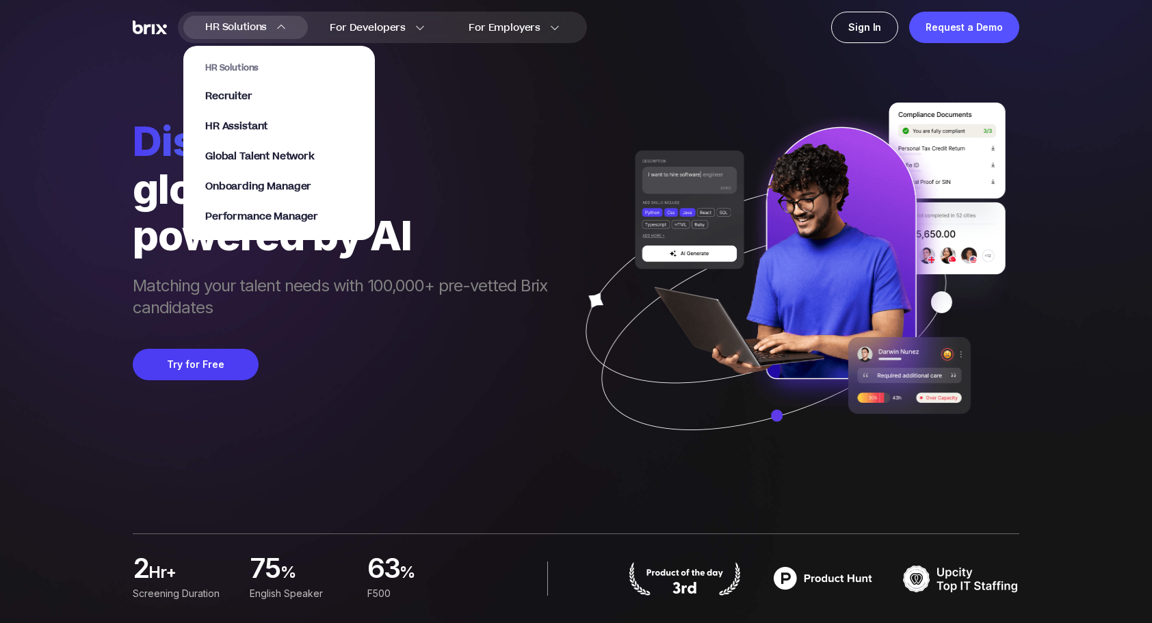
click at [225, 32] on section "HR Solutions Recruiter HR Assistant Global Talent Network Onboarding Manager Pe…" at bounding box center [279, 136] width 192 height 208
click at [238, 217] on span "Performance Manager" at bounding box center [261, 217] width 113 height 16
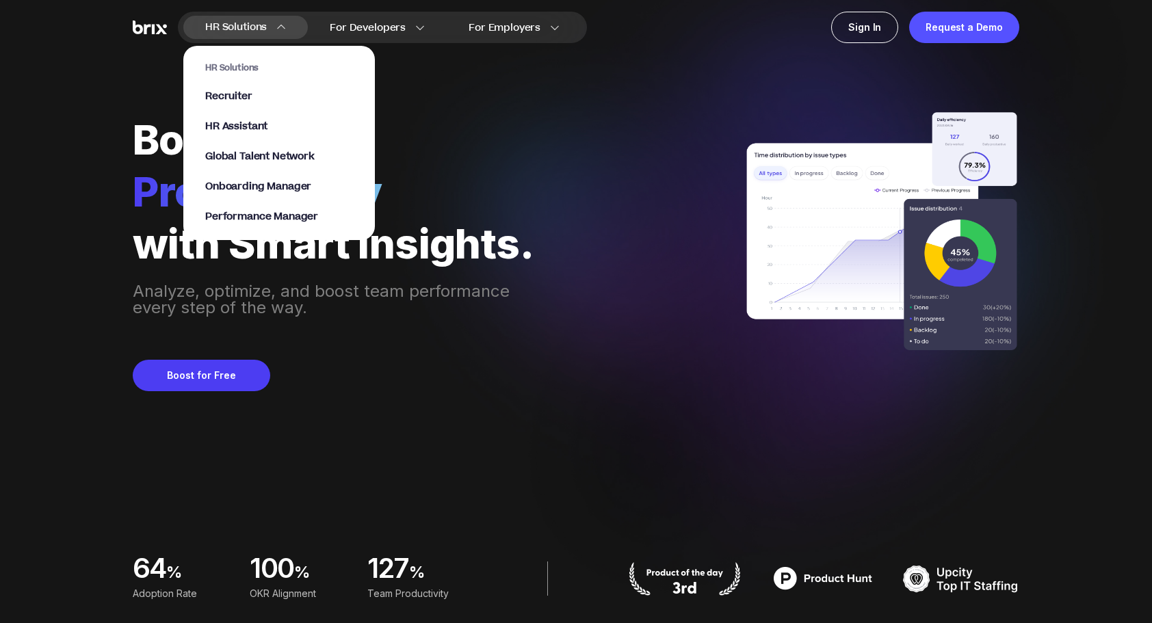
click at [238, 66] on span "HR Solutions" at bounding box center [279, 67] width 148 height 11
click at [229, 93] on span "Recruiter" at bounding box center [228, 97] width 47 height 16
click at [244, 154] on span "Global Talent Network" at bounding box center [259, 157] width 109 height 16
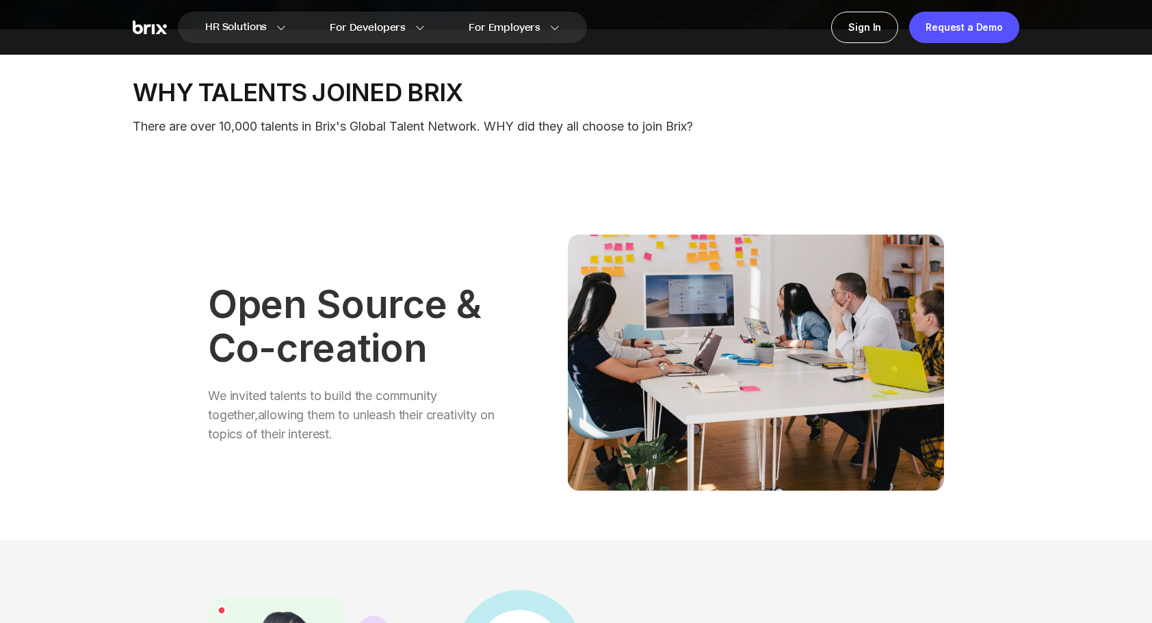
scroll to position [342, 0]
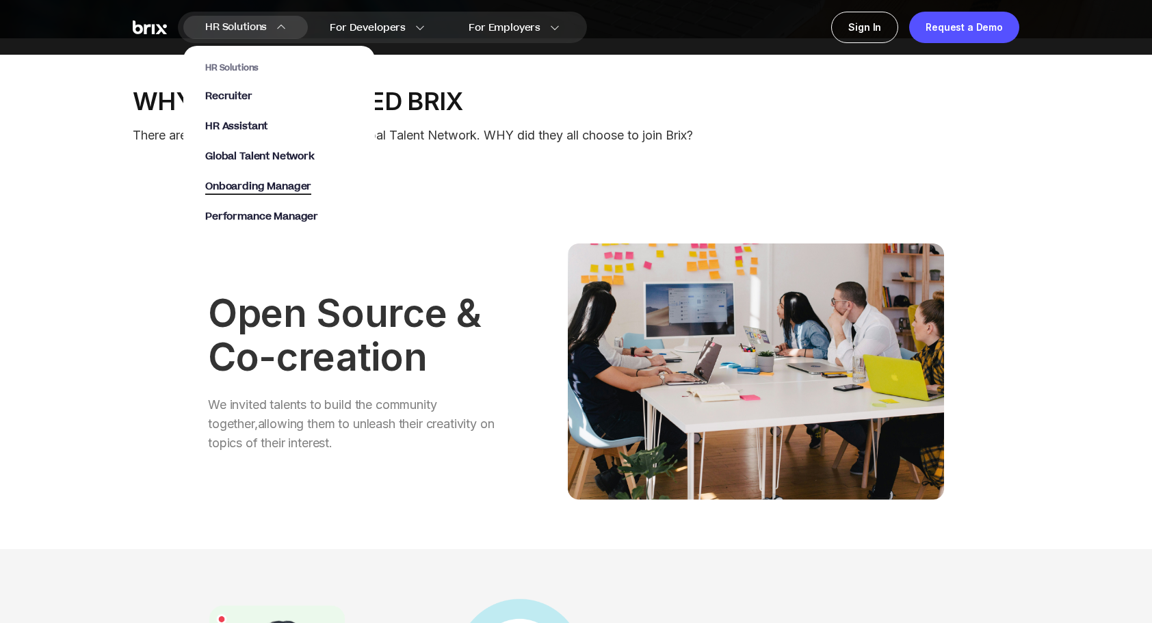
click at [222, 185] on span "Onboarding Manager" at bounding box center [258, 187] width 106 height 16
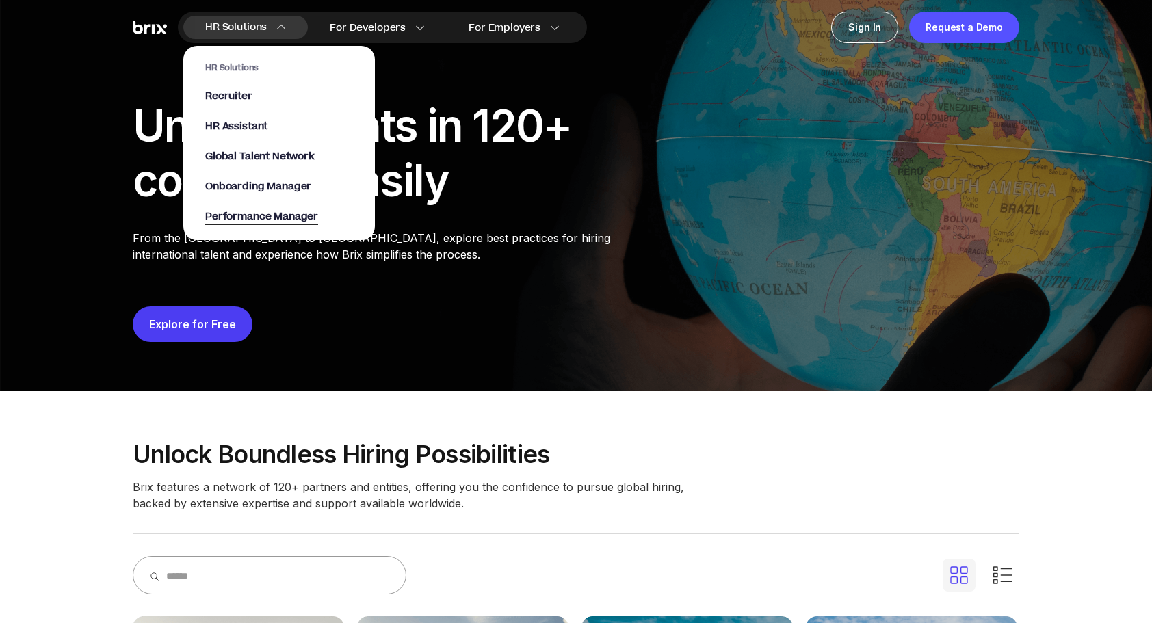
click at [226, 213] on span "Performance Manager" at bounding box center [261, 217] width 113 height 16
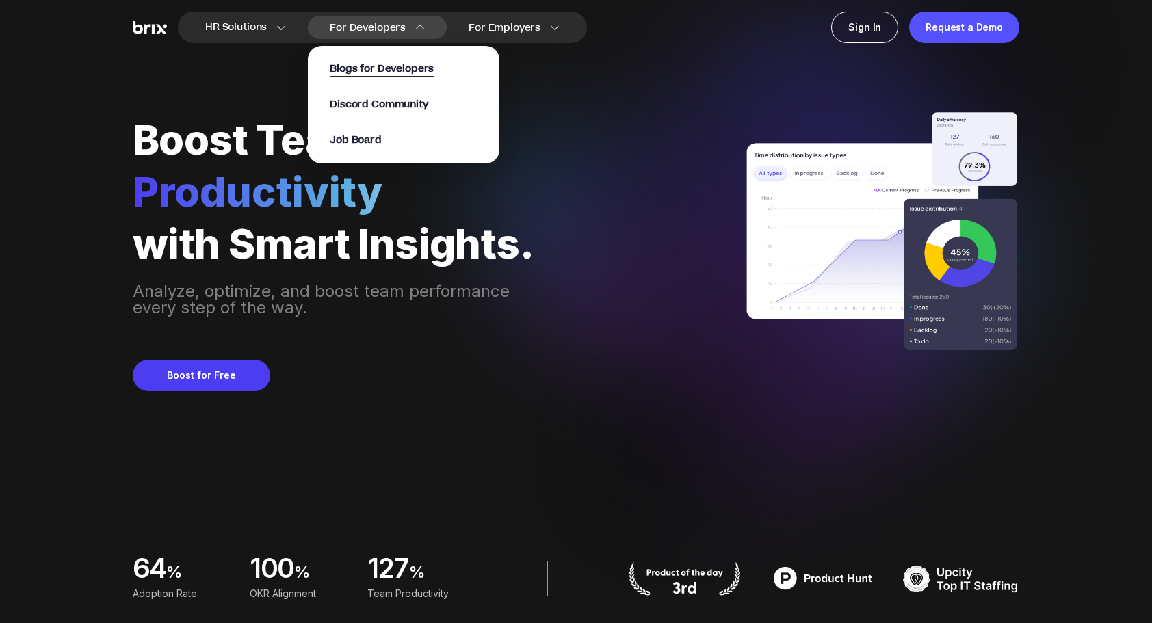
click at [367, 69] on span "Blogs for Developers" at bounding box center [382, 70] width 104 height 16
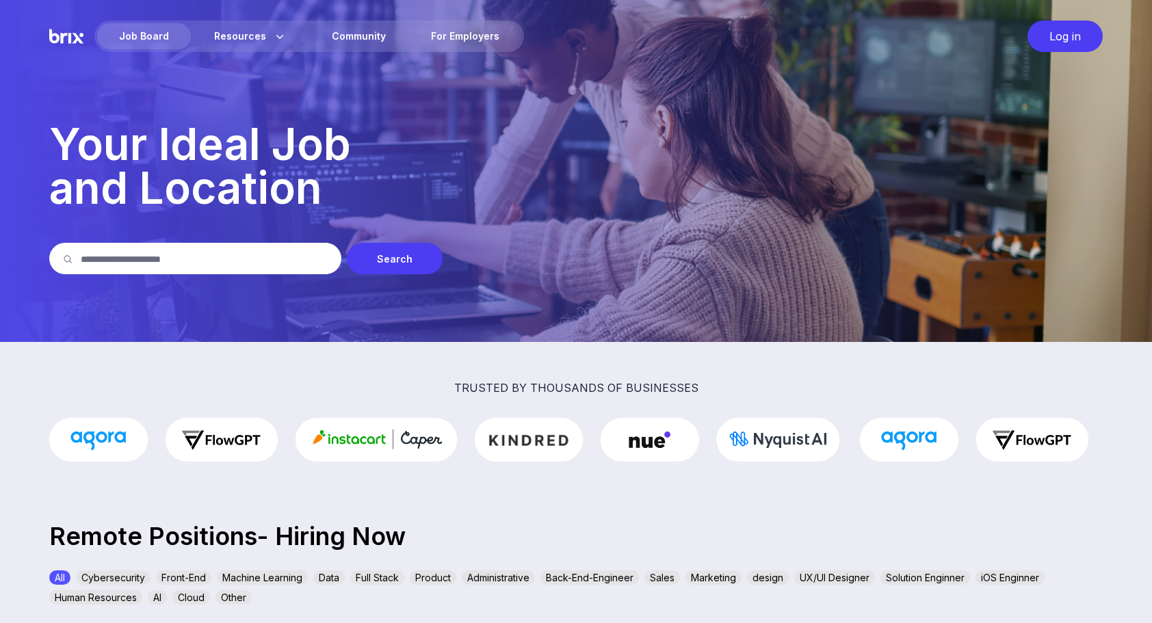
click at [1042, 261] on div "Search" at bounding box center [575, 258] width 1053 height 31
click at [361, 38] on div "Community" at bounding box center [359, 36] width 98 height 26
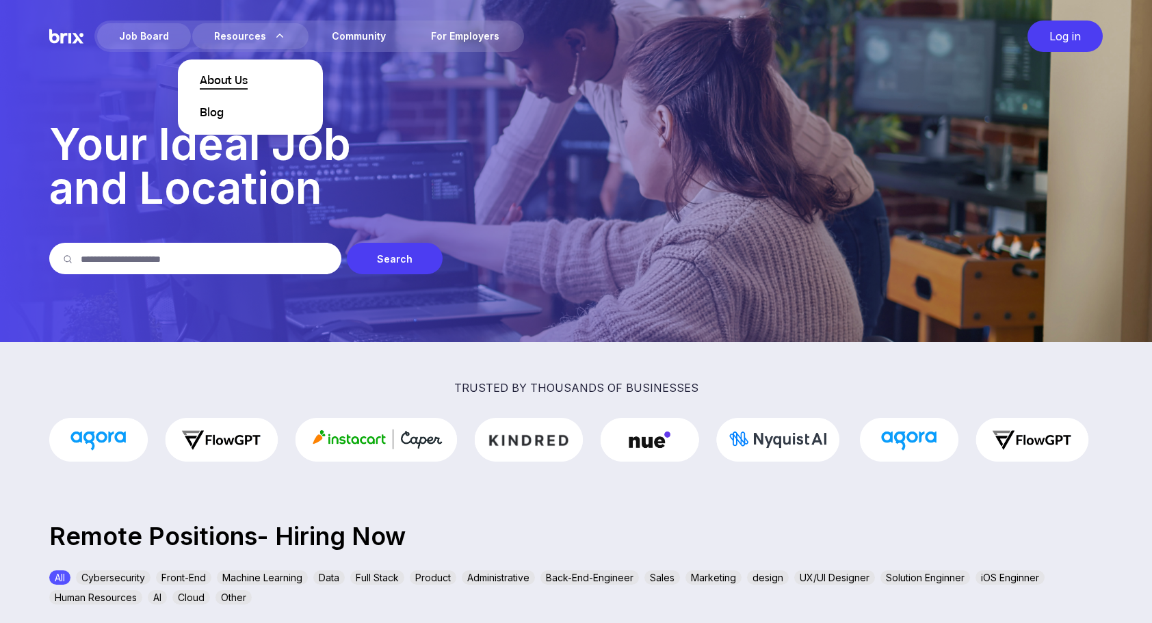
click at [228, 83] on span "About Us" at bounding box center [224, 81] width 48 height 16
